Goal: Communication & Community: Answer question/provide support

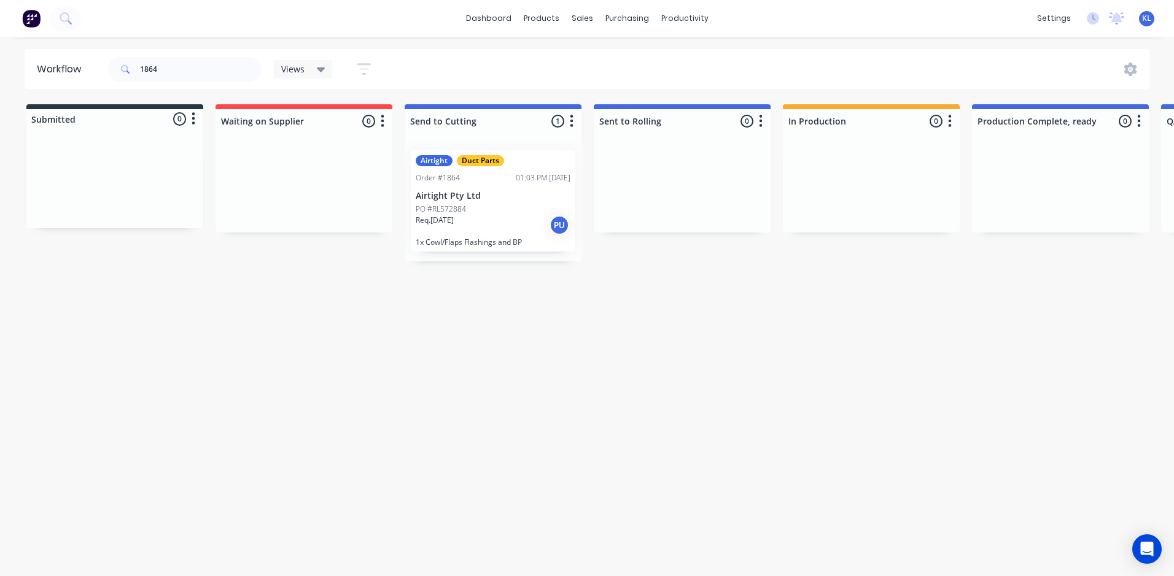
click at [457, 319] on div "Workflow 1864 Views Save new view None (Default) edit All edit Production edit …" at bounding box center [582, 300] width 1164 height 503
click at [585, 13] on div "sales" at bounding box center [582, 18] width 34 height 18
click at [619, 64] on div "Sales Orders" at bounding box center [627, 58] width 50 height 11
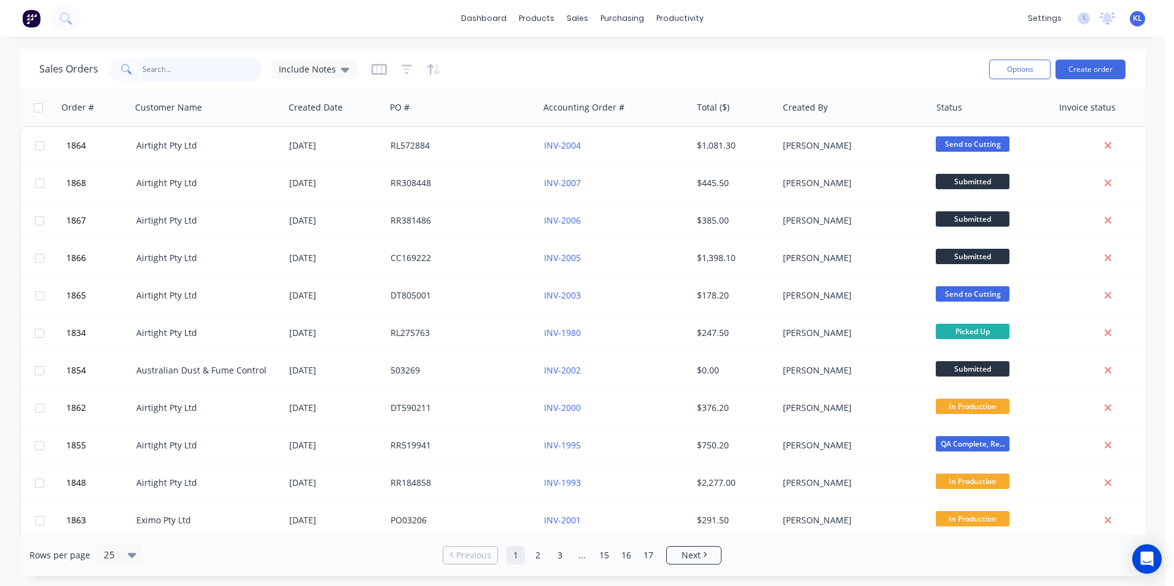
click at [169, 72] on input "text" at bounding box center [202, 69] width 120 height 25
type input "1868"
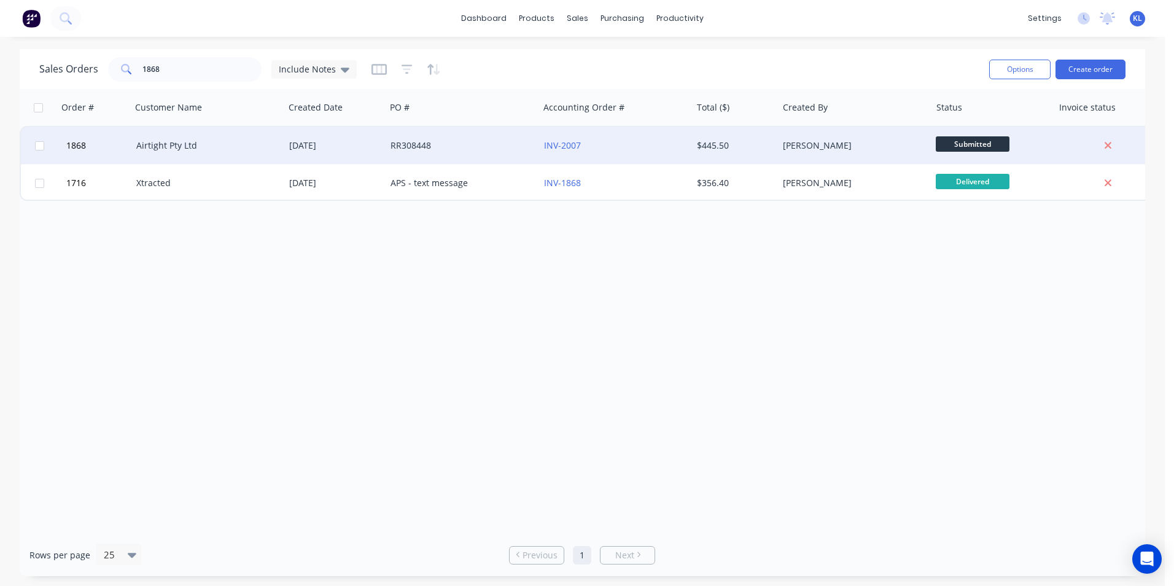
click at [279, 153] on div "Airtight Pty Ltd" at bounding box center [207, 145] width 153 height 37
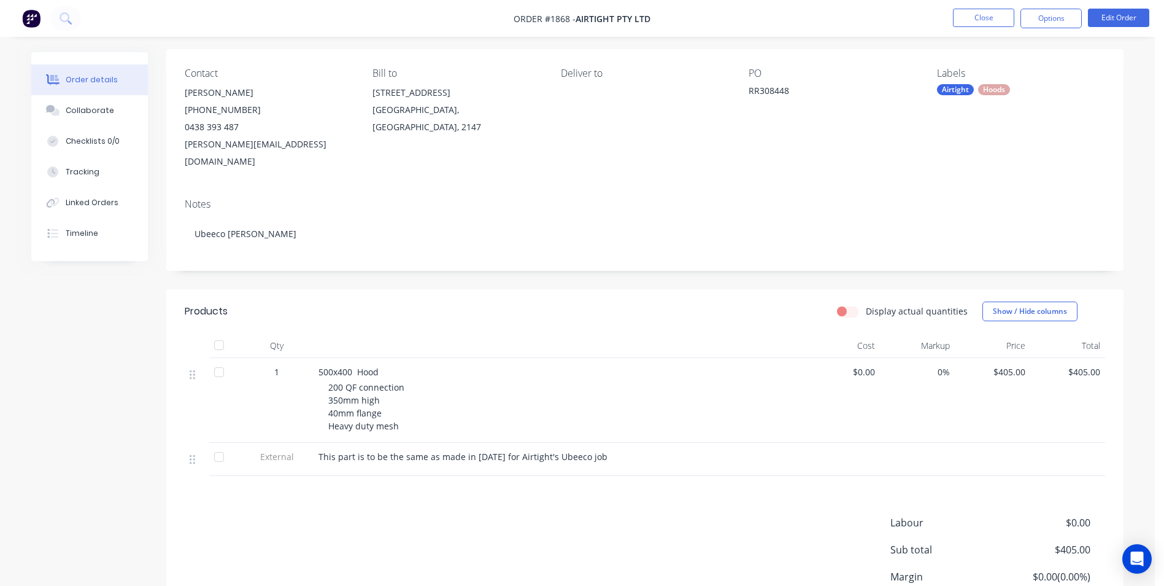
scroll to position [178, 0]
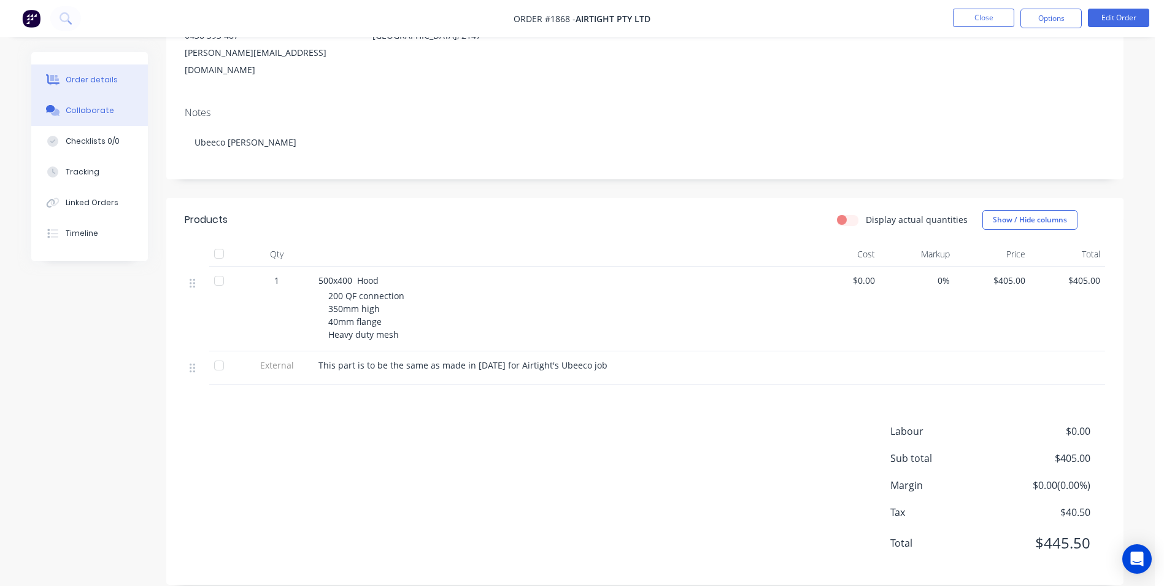
click at [84, 112] on div "Collaborate" at bounding box center [90, 110] width 48 height 11
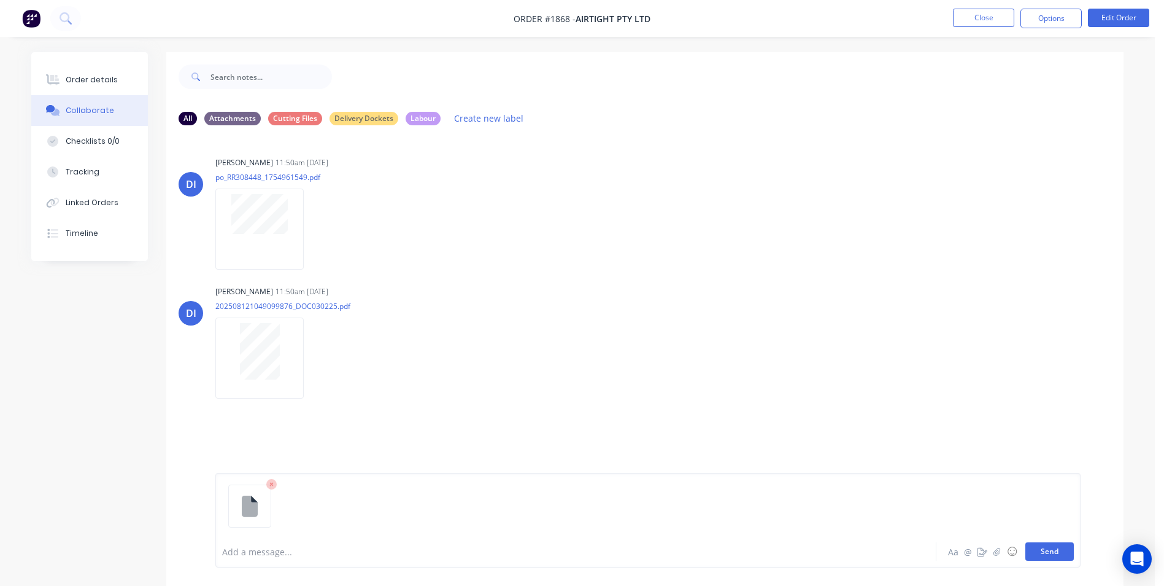
click at [1043, 554] on button "Send" at bounding box center [1050, 551] width 48 height 18
click at [300, 554] on div at bounding box center [542, 551] width 638 height 13
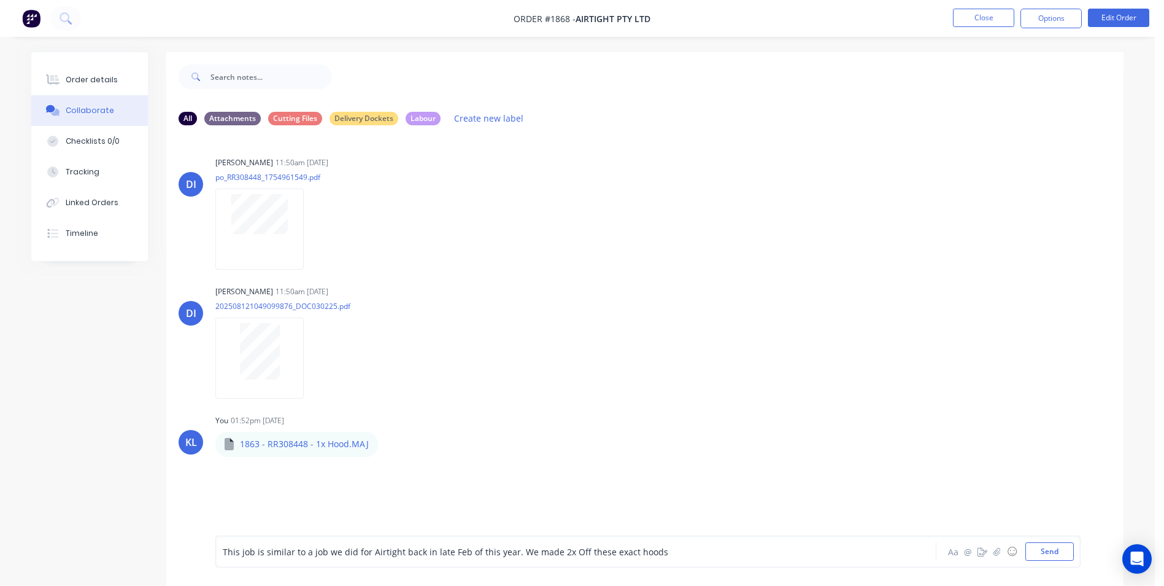
click at [673, 549] on div "This job is similar to a job we did for Airtight back in late Feb of this year.…" at bounding box center [542, 551] width 638 height 13
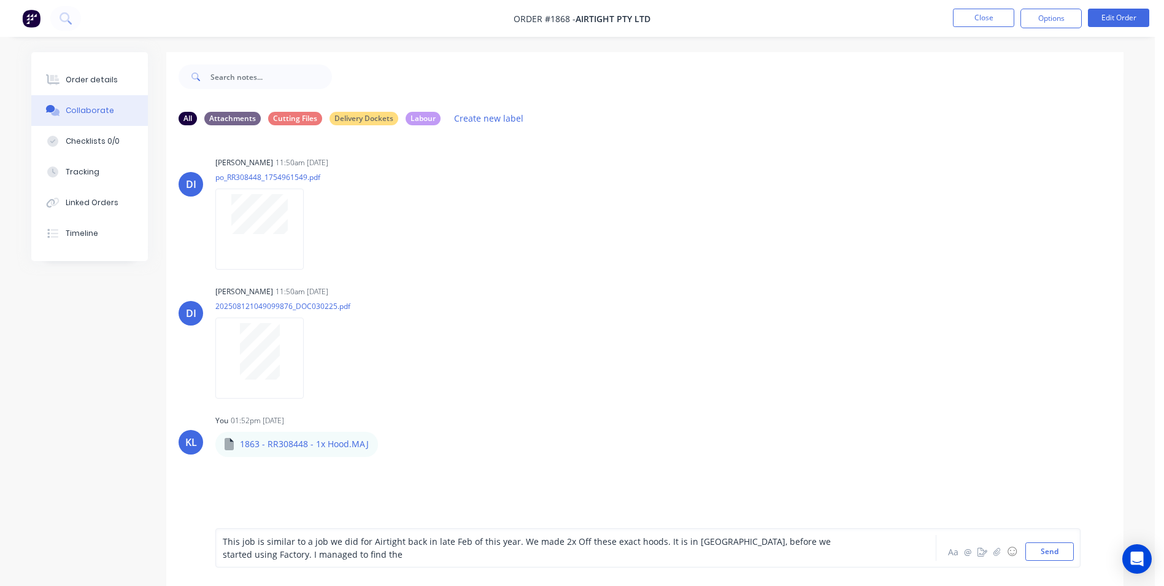
click at [427, 564] on div "This job is similar to a job we did for Airtight back in late Feb of this year.…" at bounding box center [647, 547] width 865 height 39
click at [412, 560] on div "This job is similar to a job we did for Airtight back in late Feb of this year.…" at bounding box center [542, 548] width 638 height 26
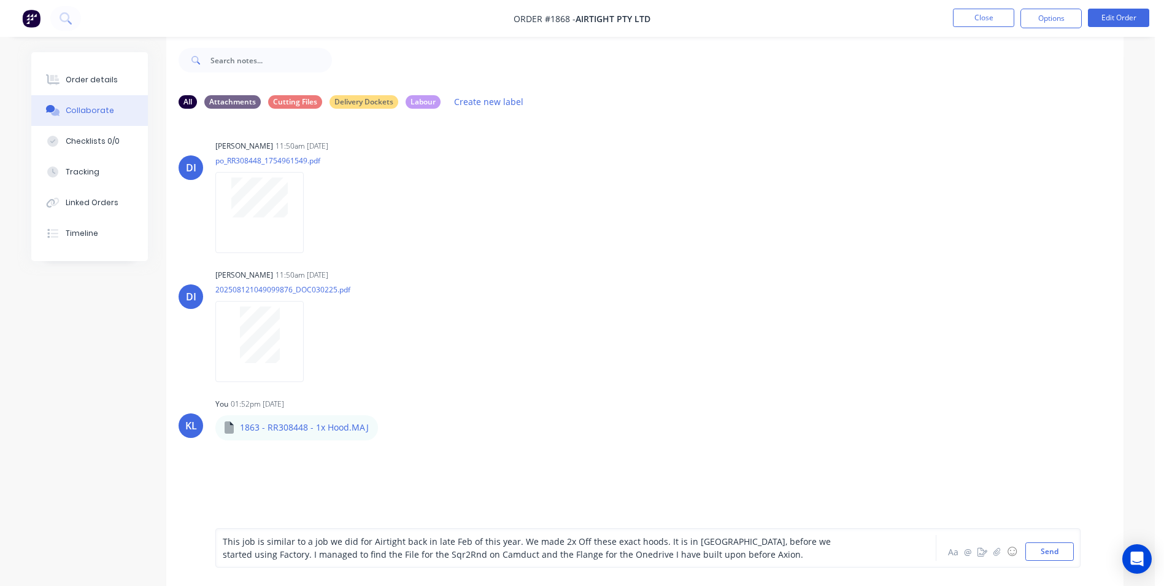
scroll to position [26, 0]
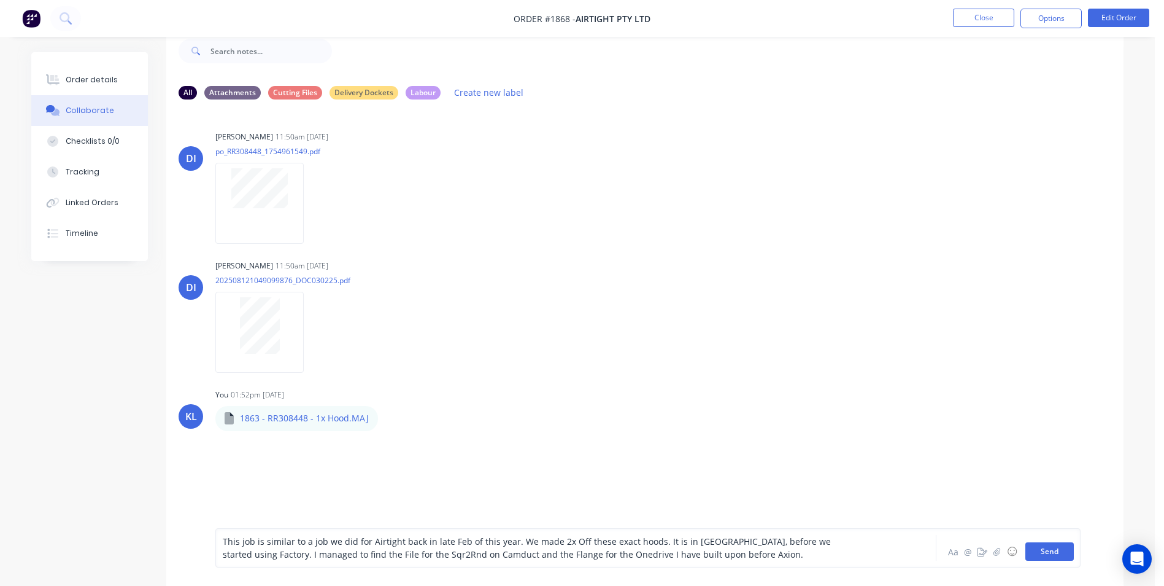
click at [1057, 549] on button "Send" at bounding box center [1050, 551] width 48 height 18
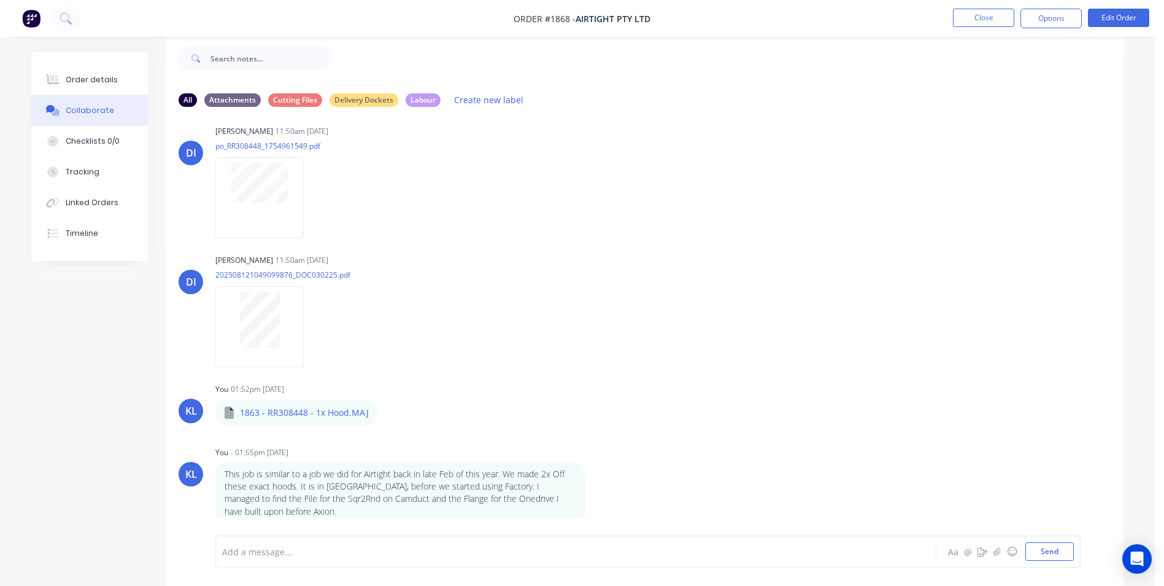
scroll to position [19, 0]
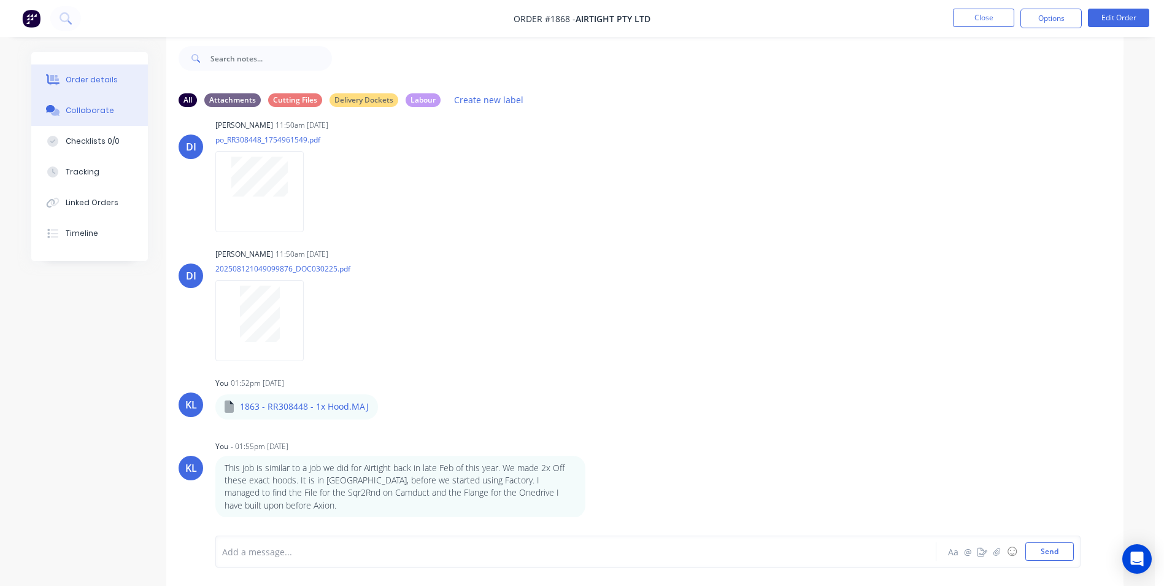
click at [91, 74] on div "Order details" at bounding box center [92, 79] width 52 height 11
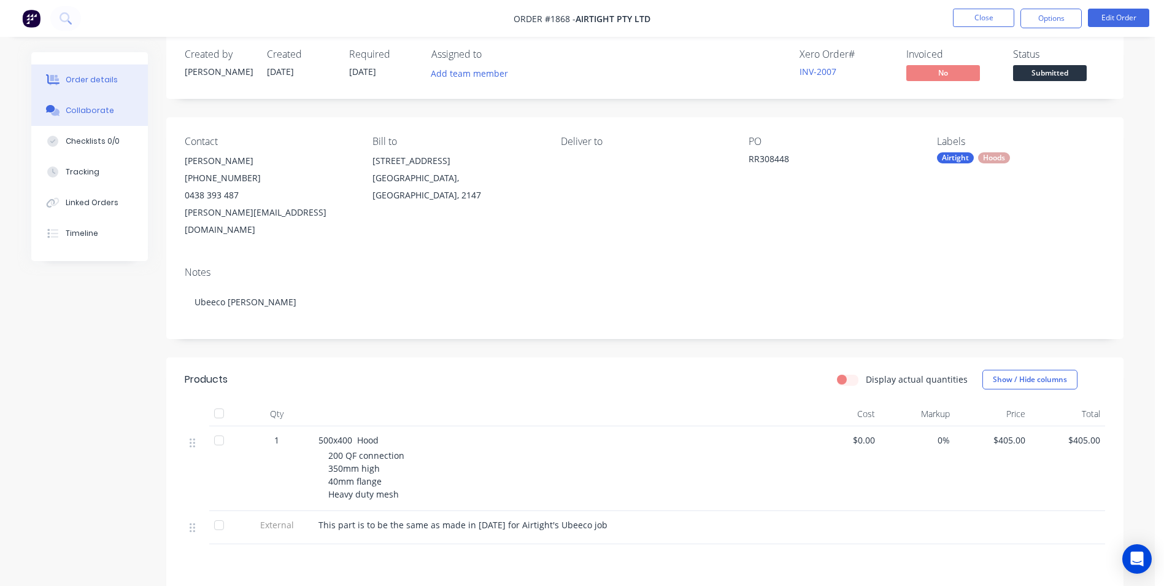
click at [83, 110] on div "Collaborate" at bounding box center [90, 110] width 48 height 11
